Goal: Check status: Check status

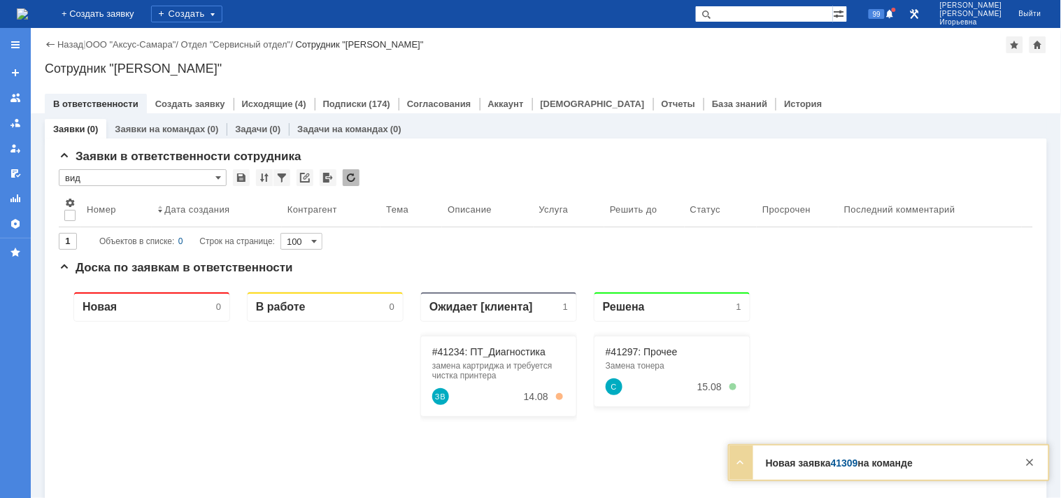
click at [772, 10] on input "text" at bounding box center [764, 14] width 138 height 17
type input "28525"
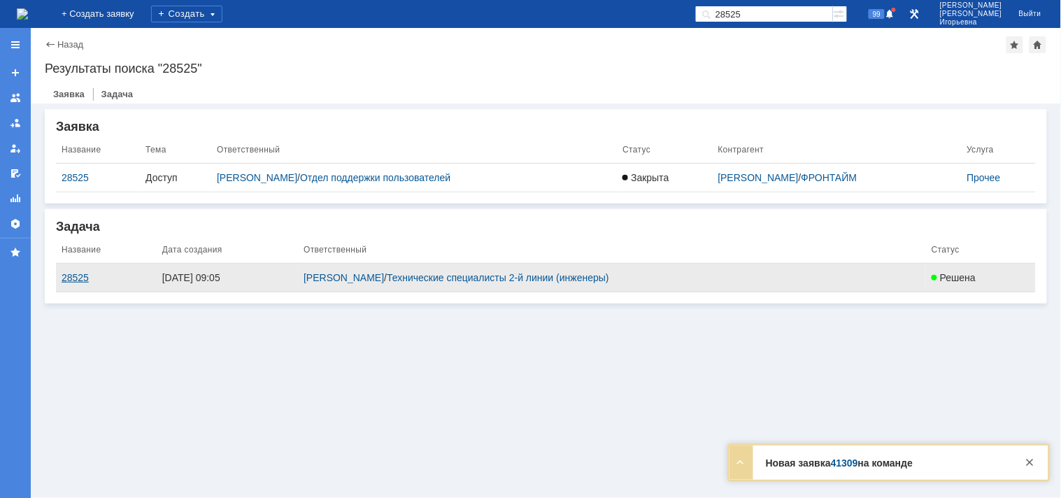
click at [70, 280] on div "28525" at bounding box center [107, 277] width 90 height 11
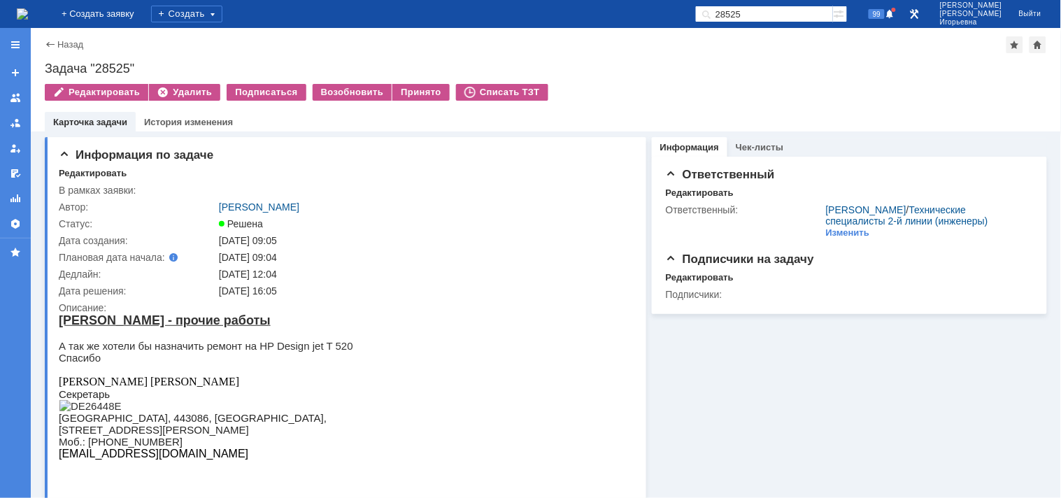
click at [797, 17] on input "28525" at bounding box center [764, 14] width 138 height 17
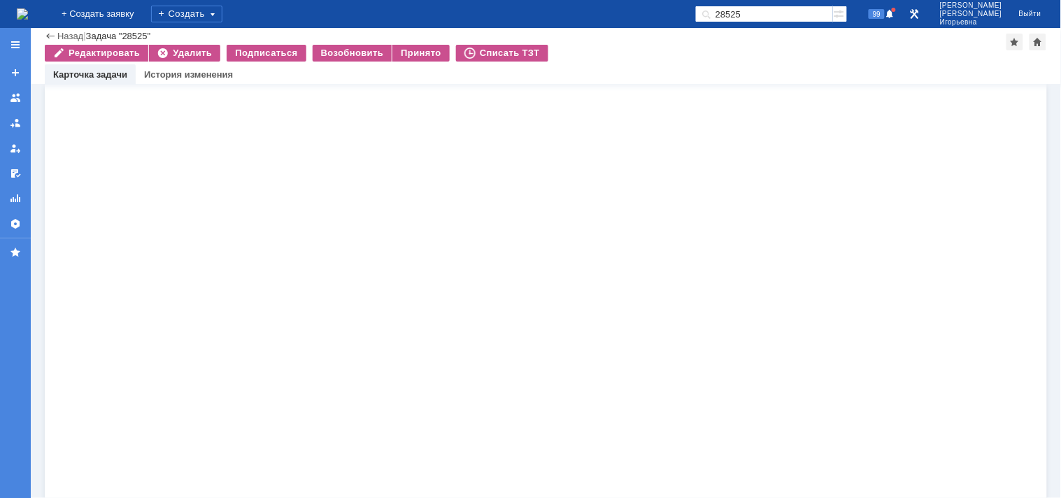
scroll to position [3808, 0]
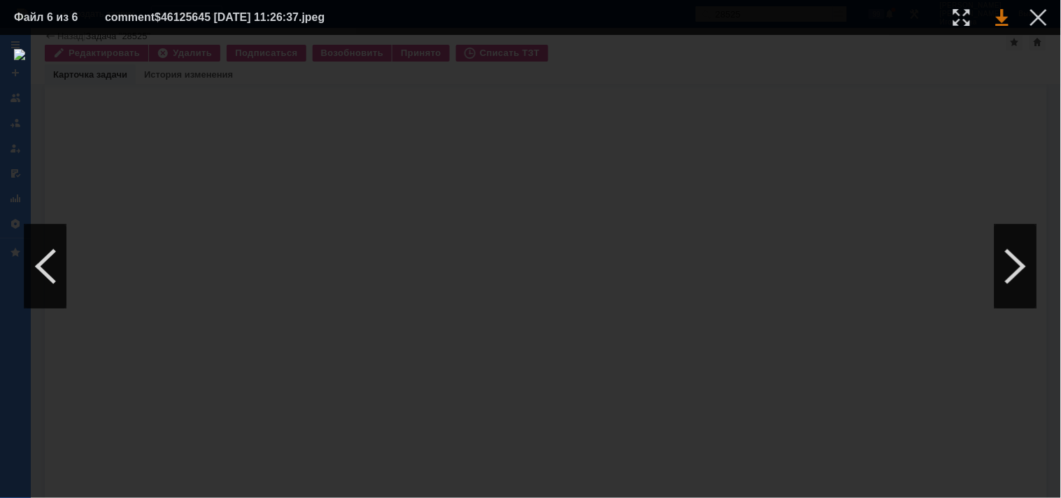
click at [1004, 20] on link at bounding box center [1002, 17] width 13 height 17
click at [1044, 14] on div at bounding box center [1038, 17] width 17 height 17
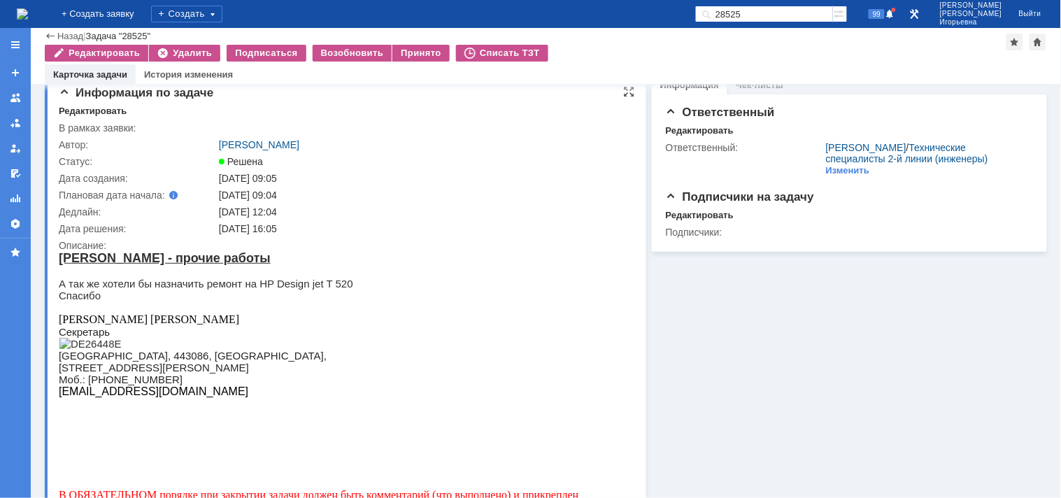
scroll to position [0, 0]
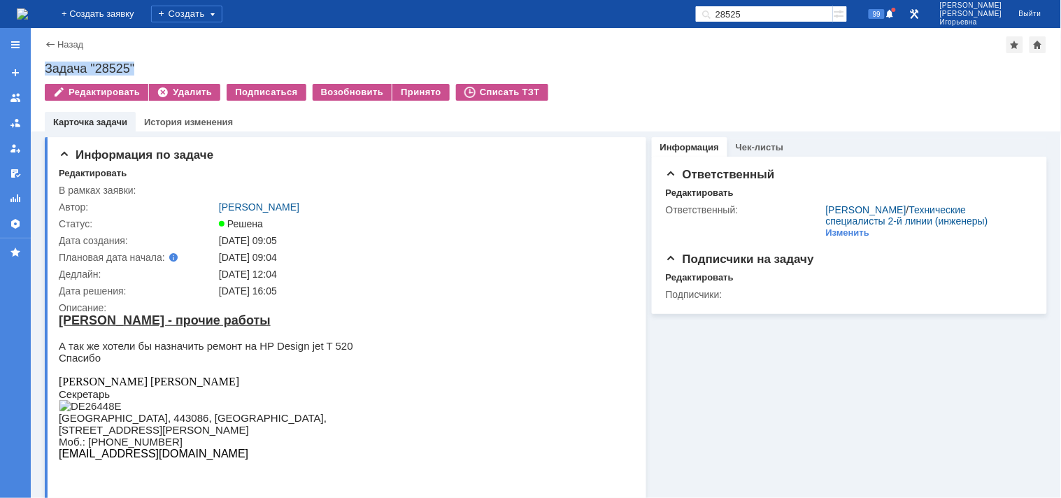
drag, startPoint x: 141, startPoint y: 68, endPoint x: 42, endPoint y: 67, distance: 99.3
click at [42, 67] on div "Назад | Задача "28525" Задача "28525" Редактировать Удалить Подписаться Возобно…" at bounding box center [546, 80] width 1030 height 104
copy div "Задача "28525""
